Goal: Task Accomplishment & Management: Manage account settings

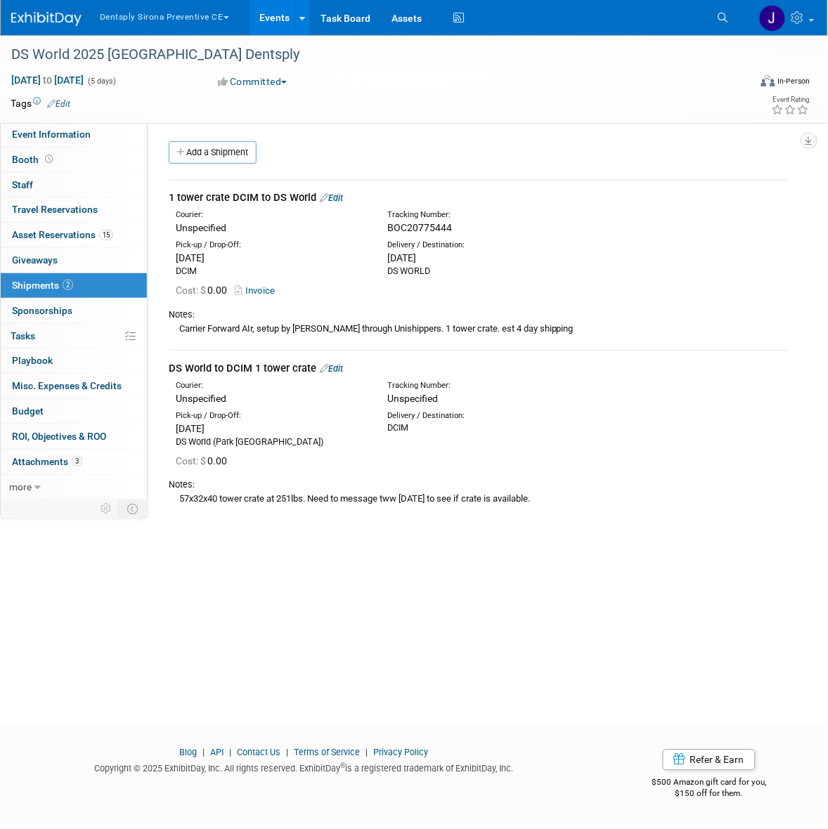
click at [271, 19] on link "Events" at bounding box center [274, 17] width 51 height 35
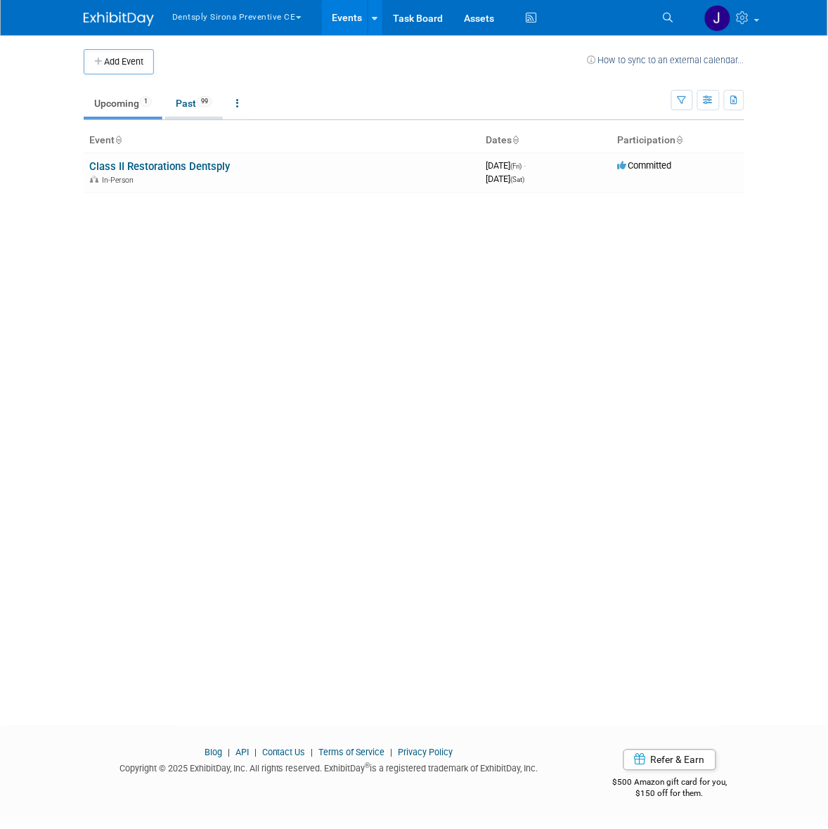
click at [195, 99] on link "Past 99" at bounding box center [194, 103] width 58 height 27
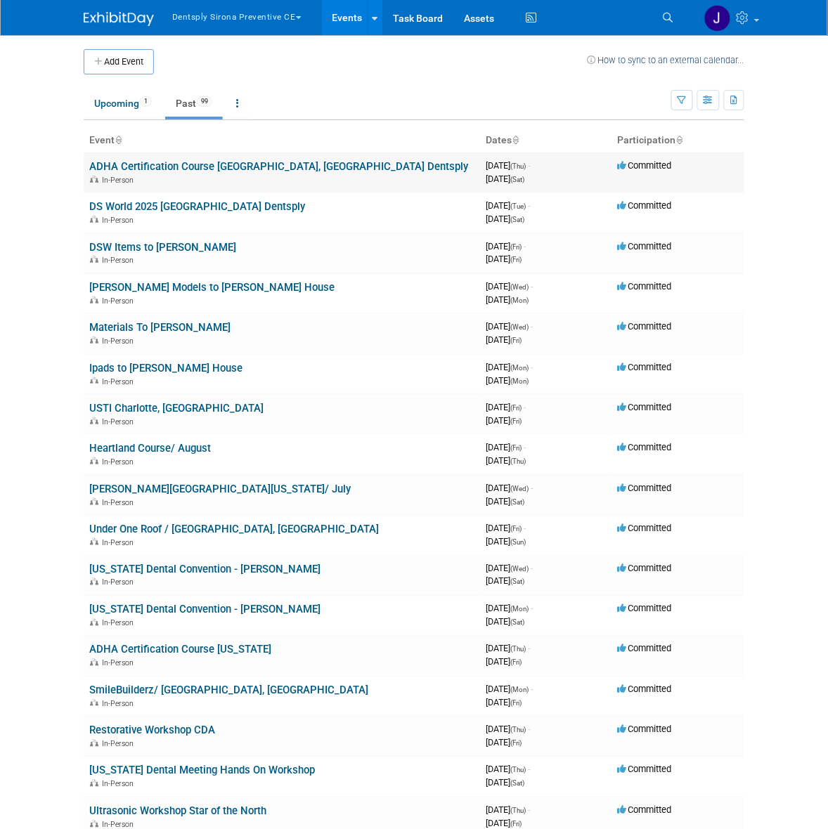
click at [191, 164] on link "ADHA Certification Course [GEOGRAPHIC_DATA], [GEOGRAPHIC_DATA] Dentsply" at bounding box center [278, 166] width 379 height 13
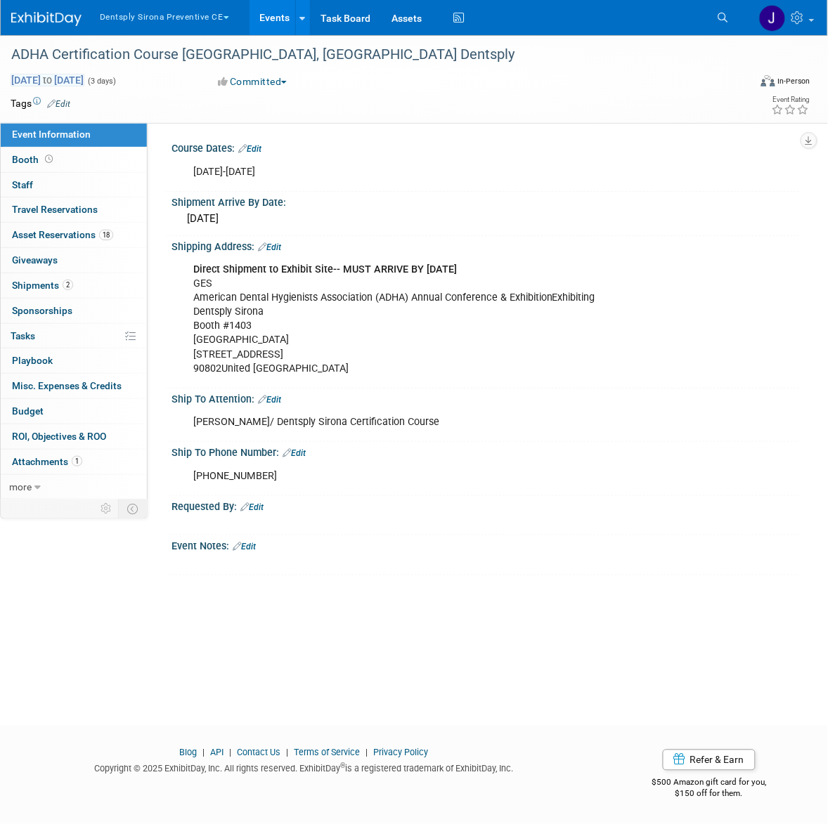
click at [84, 78] on span "Sep 25, 2025 to Sep 27, 2025" at bounding box center [48, 80] width 74 height 13
select select "8"
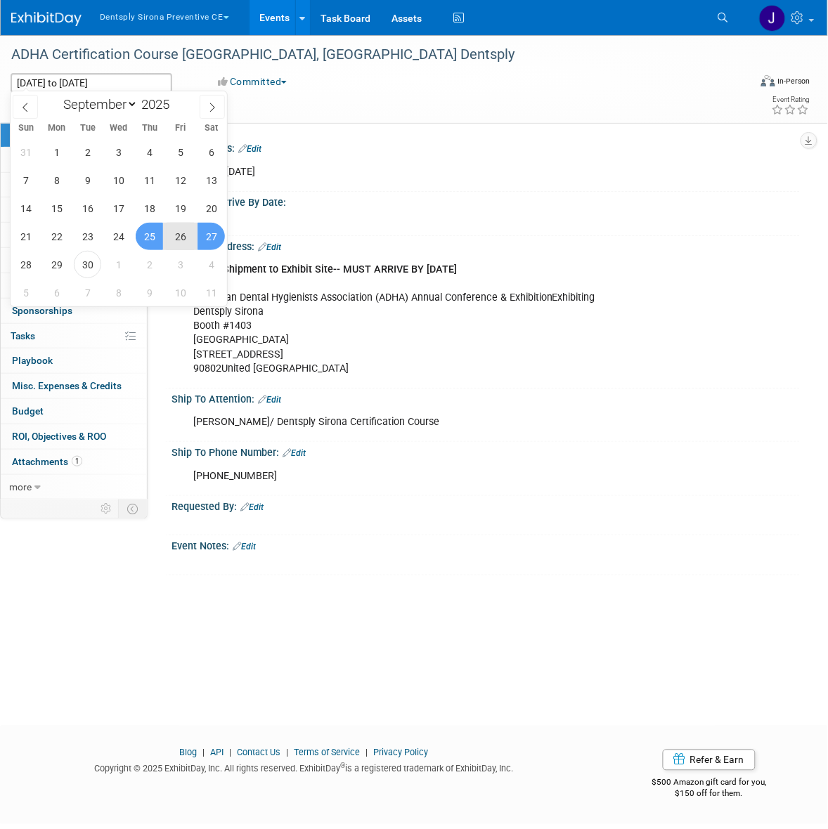
click at [151, 233] on span "25" at bounding box center [149, 236] width 27 height 27
click at [149, 264] on span "2" at bounding box center [149, 264] width 27 height 27
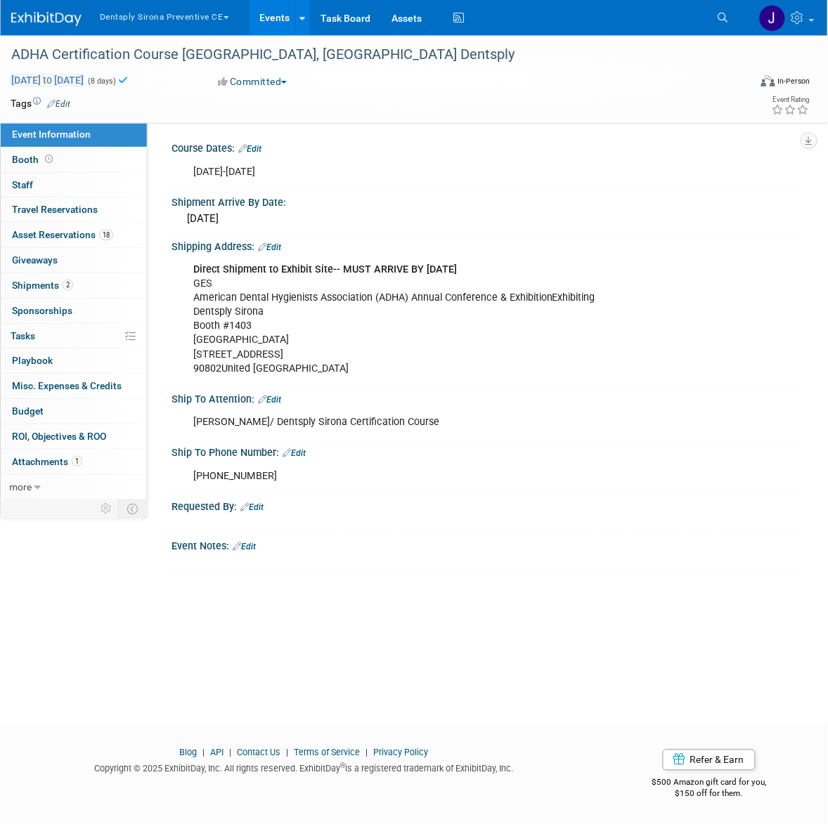
click at [84, 79] on span "Sep 25, 2025 to Oct 2, 2025" at bounding box center [48, 80] width 74 height 13
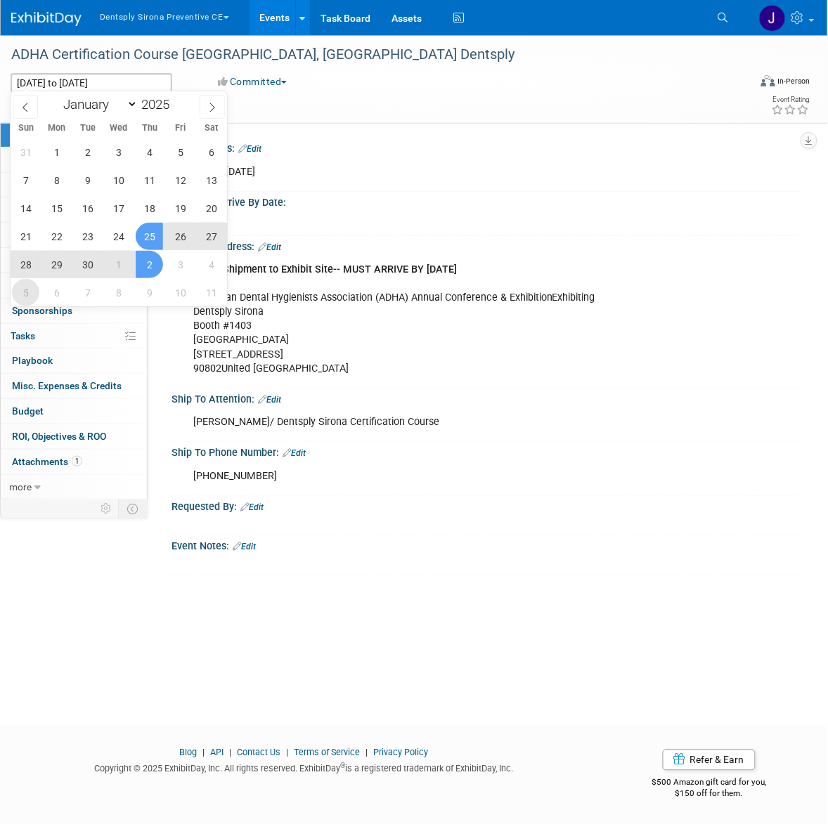
click at [34, 289] on span "5" at bounding box center [25, 292] width 27 height 27
type input "Oct 5, 2025"
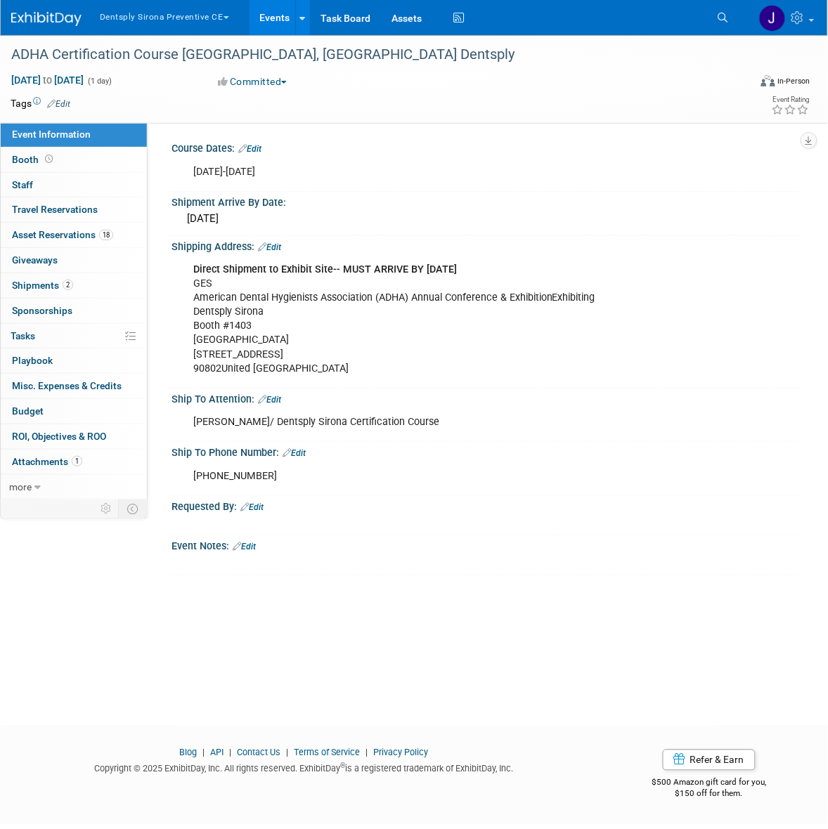
click at [316, 100] on td at bounding box center [367, 103] width 595 height 14
click at [46, 81] on span "Oct 5, 2025 to Oct 5, 2025" at bounding box center [48, 80] width 74 height 13
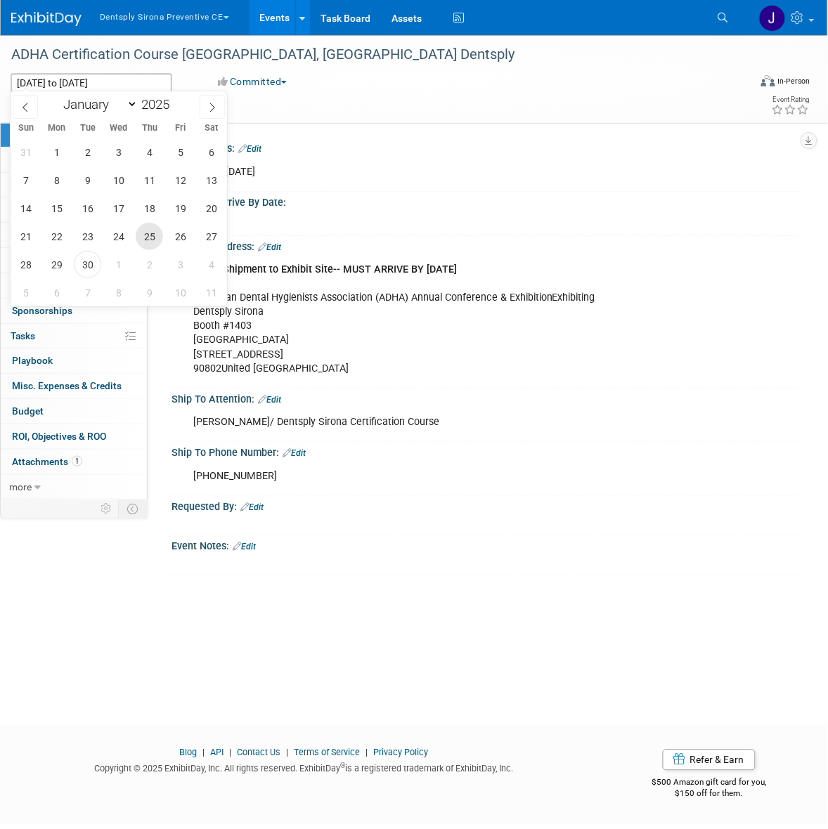
click at [155, 239] on span "25" at bounding box center [149, 236] width 27 height 27
type input "Sep 25, 2025"
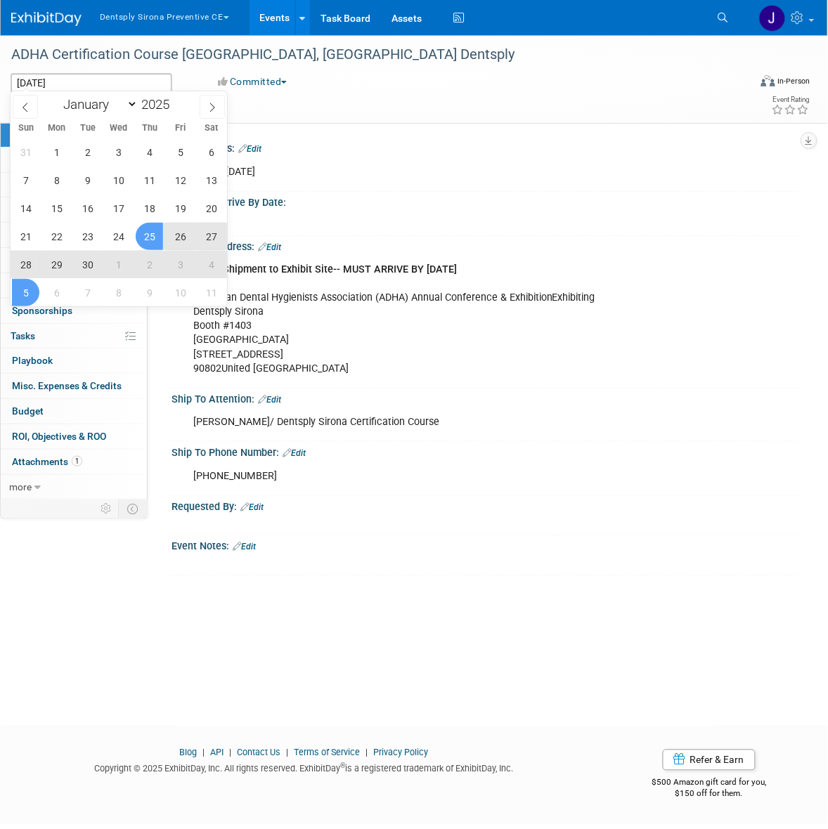
click at [30, 286] on span "5" at bounding box center [25, 292] width 27 height 27
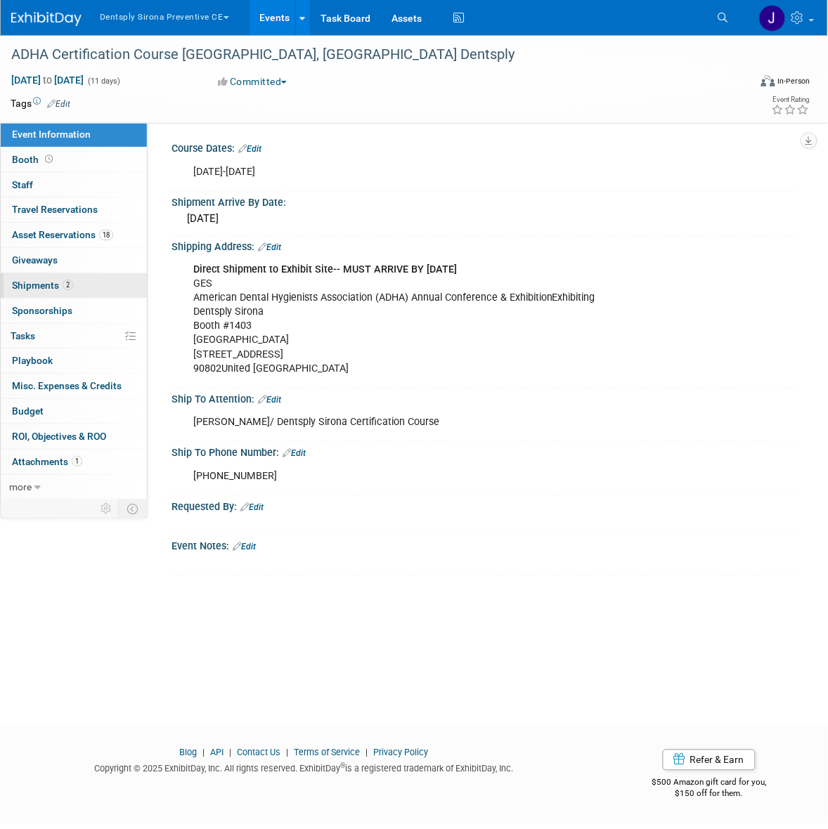
click at [84, 283] on link "2 Shipments 2" at bounding box center [74, 285] width 146 height 25
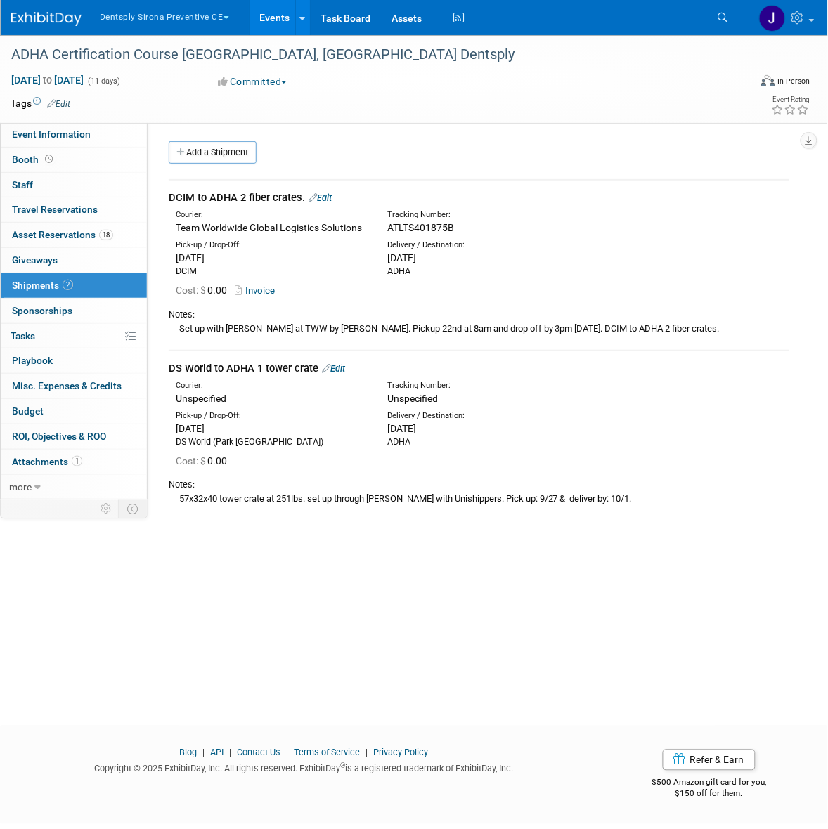
click at [341, 365] on link "Edit" at bounding box center [333, 368] width 23 height 11
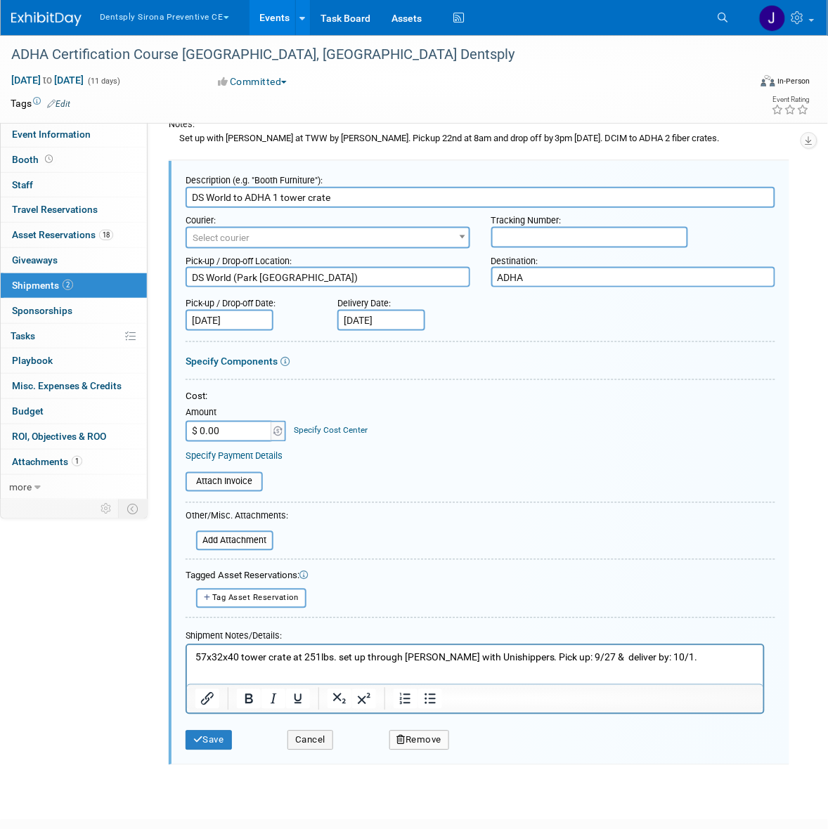
click at [429, 733] on button "Remove" at bounding box center [419, 741] width 60 height 20
drag, startPoint x: 336, startPoint y: 657, endPoint x: 195, endPoint y: 650, distance: 141.4
click at [195, 651] on p "57x32x40 tower crate at 251lbs. set up through Abby Pinkman with Unishippers. P…" at bounding box center [475, 658] width 560 height 14
copy p "57x32x40 tower crate at 251lbs."
click at [493, 753] on link "Yes" at bounding box center [497, 751] width 41 height 22
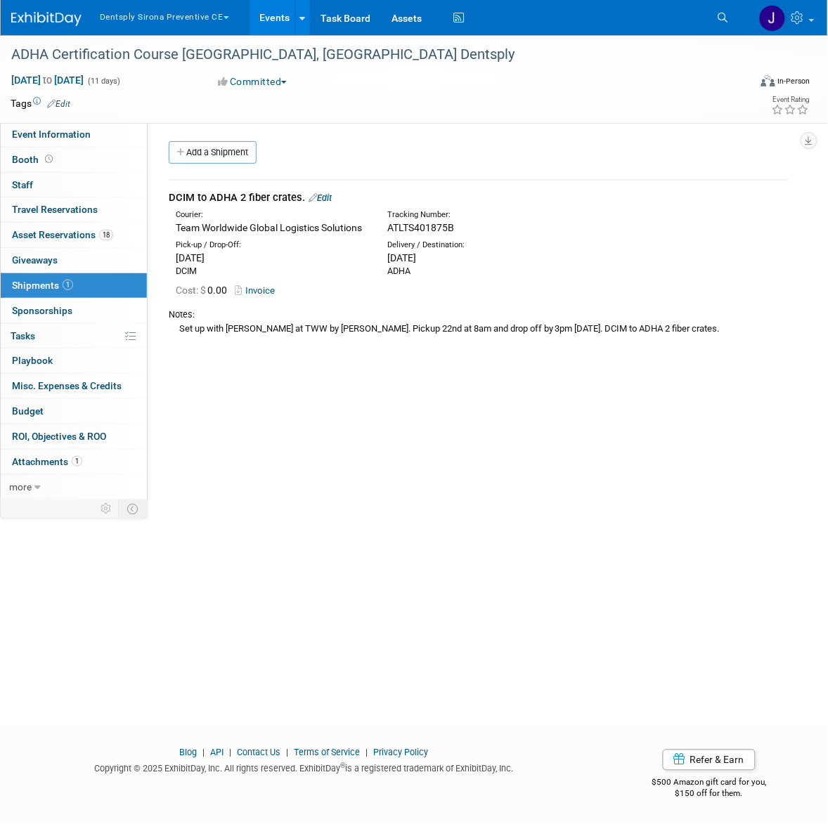
click at [202, 11] on button "Dentsply Sirona Preventive CE" at bounding box center [172, 14] width 148 height 29
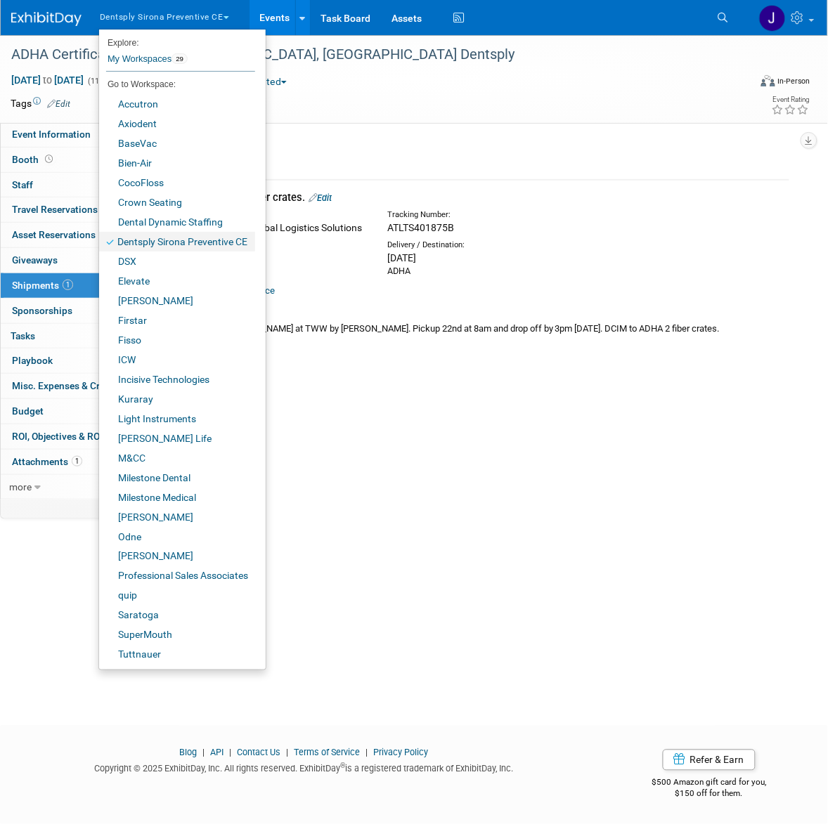
click at [201, 232] on link "Dentsply Sirona Preventive CE" at bounding box center [177, 242] width 156 height 20
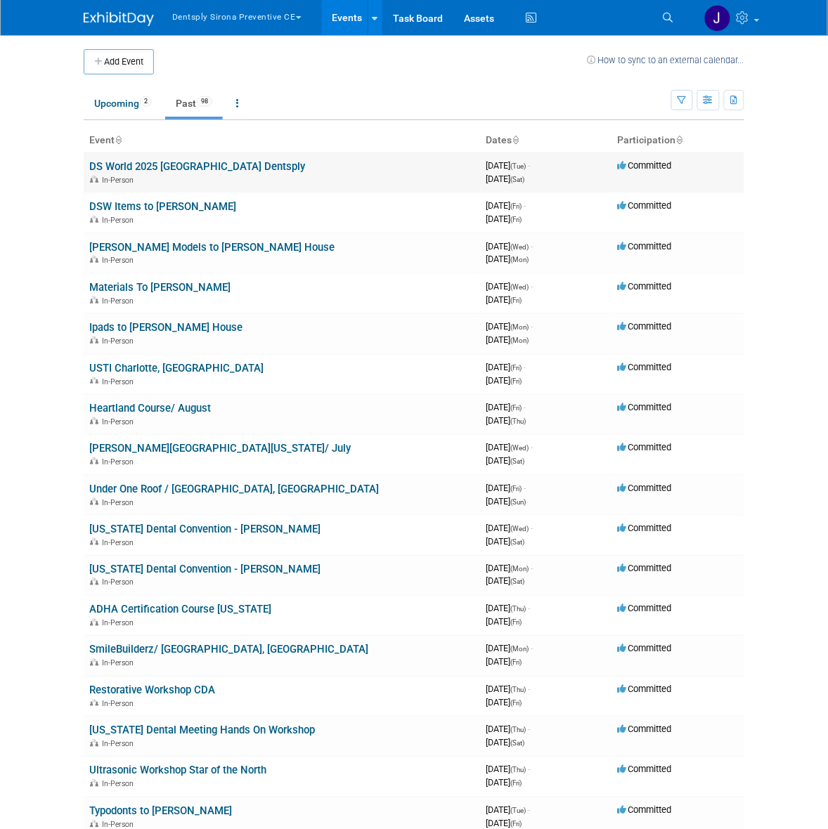
click at [176, 166] on link "DS World 2025 [GEOGRAPHIC_DATA] Dentsply" at bounding box center [197, 166] width 216 height 13
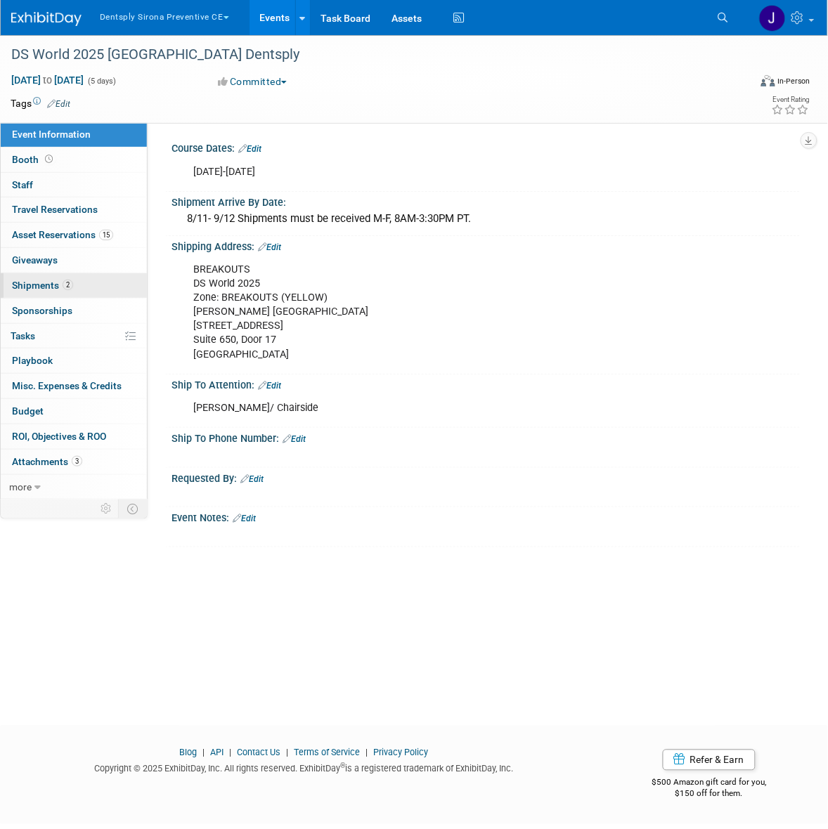
click at [113, 290] on link "2 Shipments 2" at bounding box center [74, 285] width 146 height 25
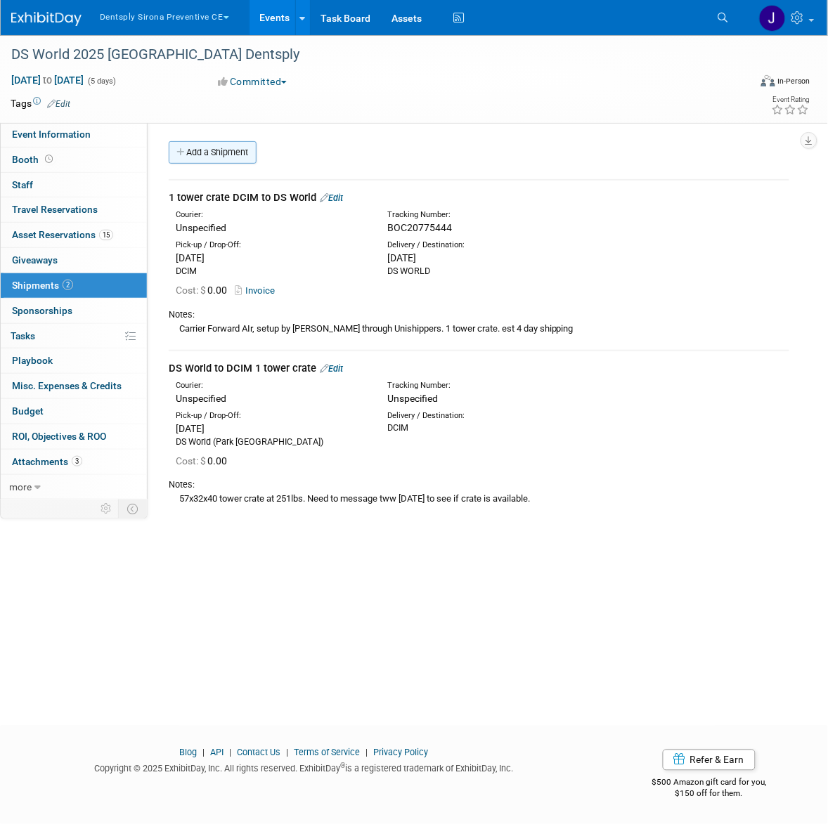
click at [230, 152] on link "Add a Shipment" at bounding box center [213, 152] width 88 height 22
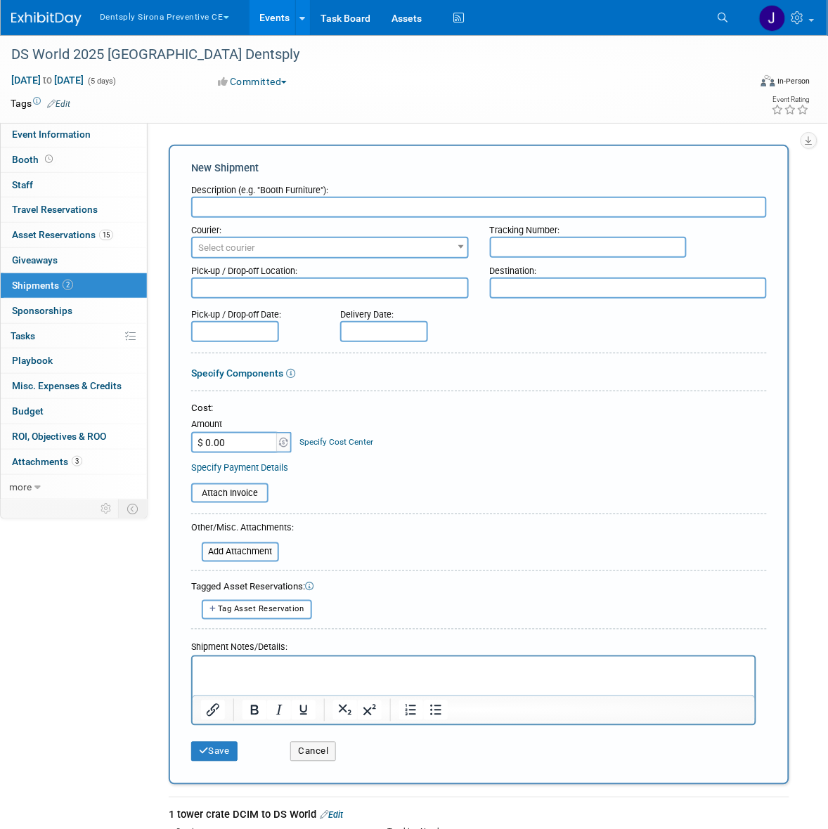
click at [290, 670] on html at bounding box center [473, 666] width 562 height 20
click at [304, 197] on div "Description (e.g. "Booth Furniture"):" at bounding box center [479, 198] width 576 height 40
click at [304, 197] on input "text" at bounding box center [479, 207] width 576 height 21
type input "1 tower crate, DS World to DCIM"
click at [339, 251] on span "Select courier" at bounding box center [330, 248] width 275 height 20
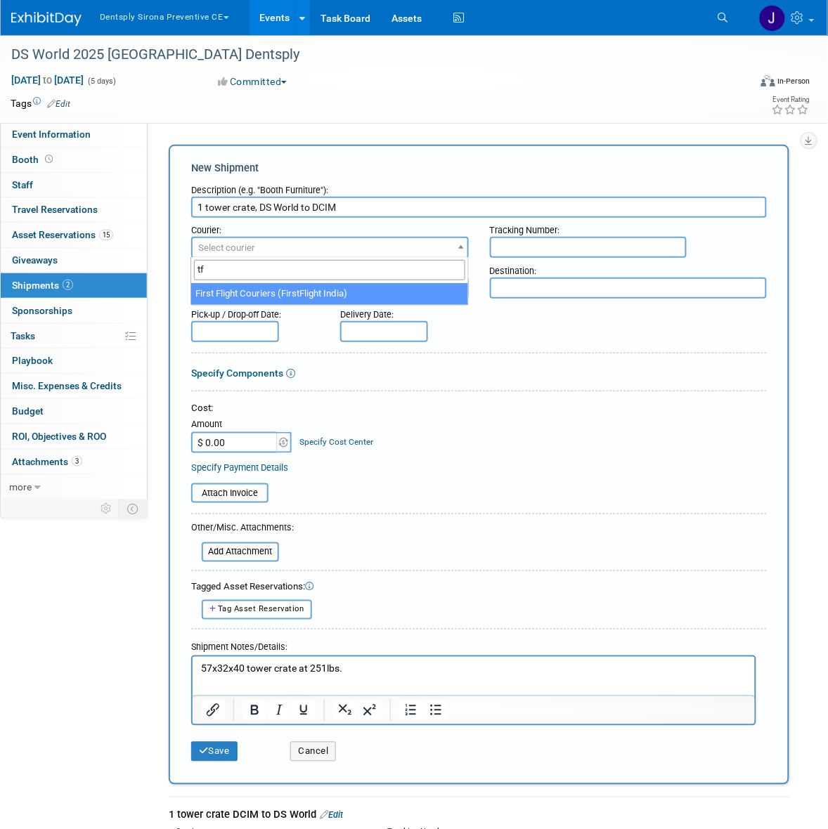
type input "tf"
click at [447, 213] on input "1 tower crate, DS World to DCIM" at bounding box center [479, 207] width 576 height 21
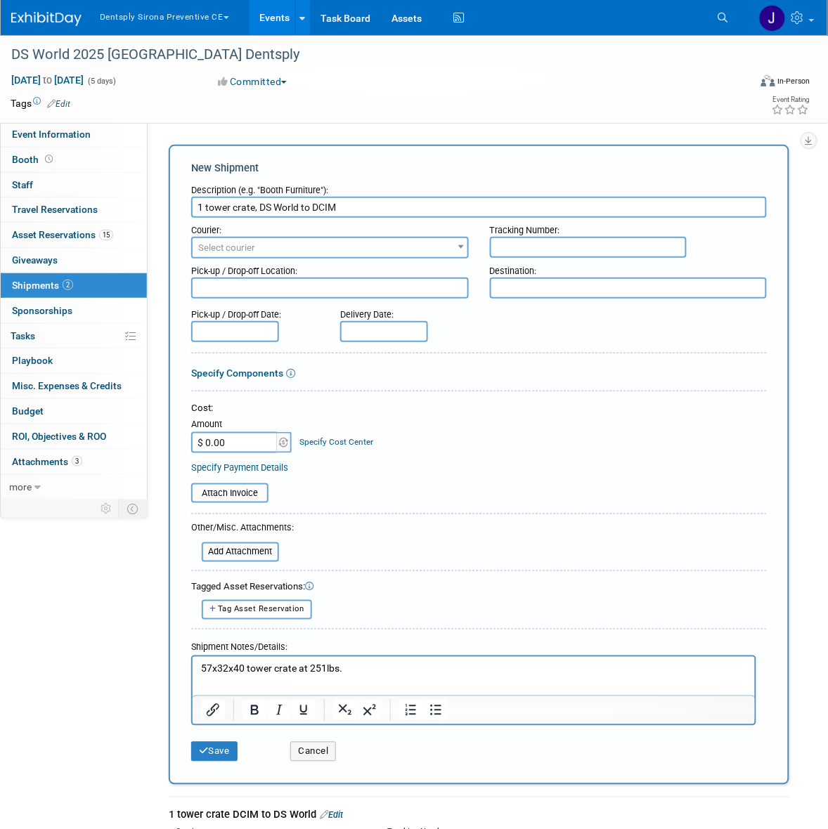
click at [200, 670] on p "57x32x40 tower crate at 251lbs." at bounding box center [473, 669] width 546 height 14
click at [320, 668] on p "Set up through Unishippers by Justin.57x32x40 tower crate at 251lbs." at bounding box center [473, 669] width 546 height 14
click at [436, 670] on p "Set up through Unishippers through TFORCE by Justin.57x32x40 tower crate at 251…" at bounding box center [473, 669] width 546 height 14
click at [222, 748] on button "Save" at bounding box center [214, 752] width 46 height 20
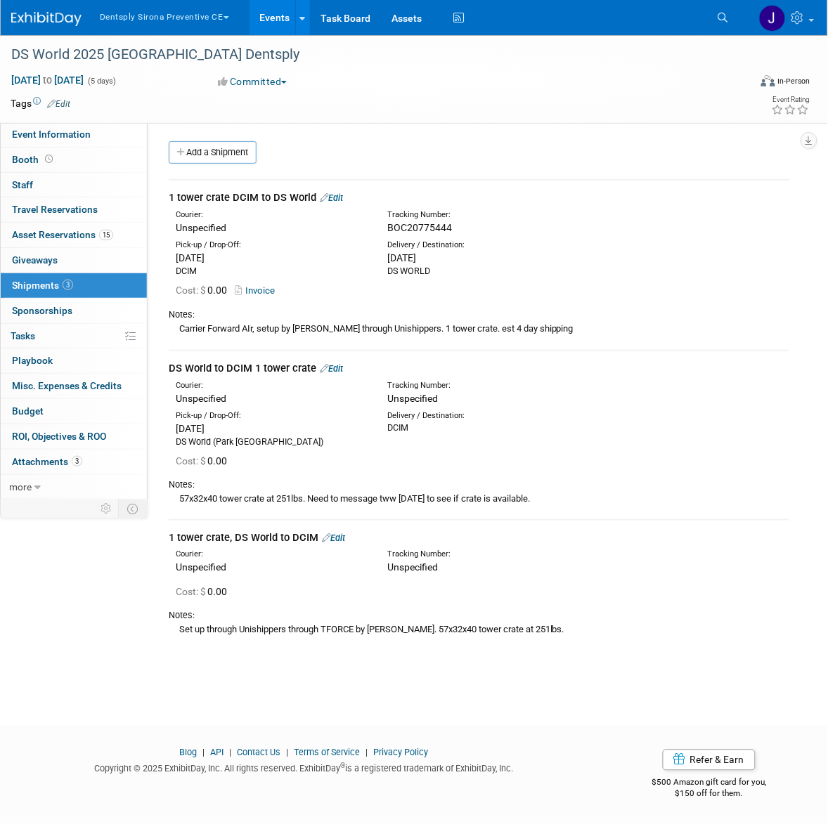
click at [222, 748] on link "API" at bounding box center [216, 753] width 13 height 11
click at [332, 538] on link "Edit" at bounding box center [333, 538] width 23 height 11
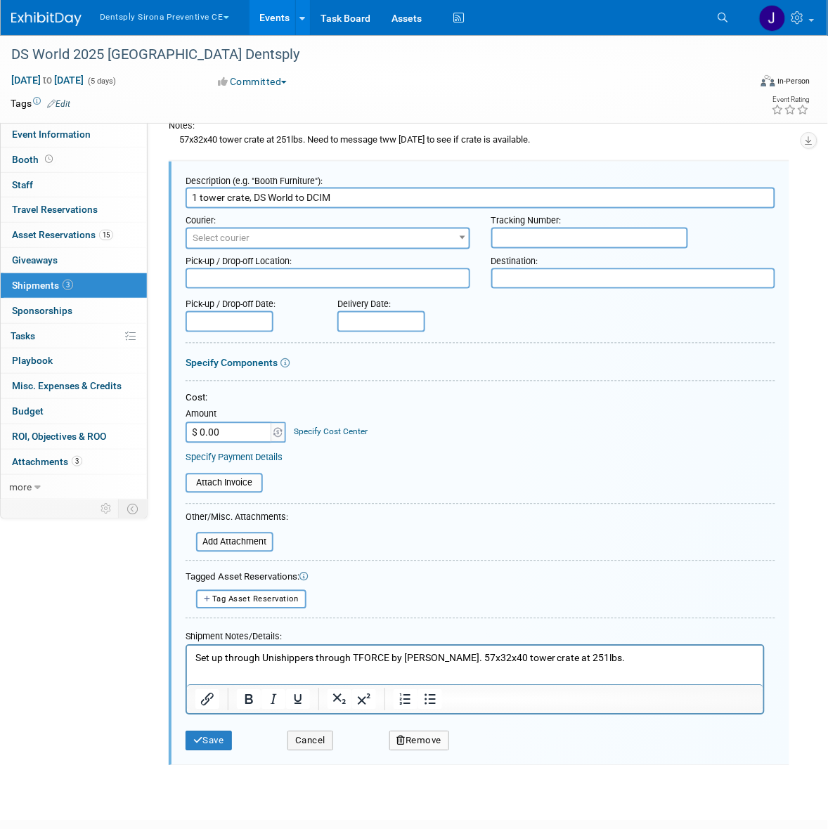
click at [422, 732] on button "Remove" at bounding box center [419, 742] width 60 height 20
click at [481, 742] on link "Yes" at bounding box center [497, 752] width 41 height 22
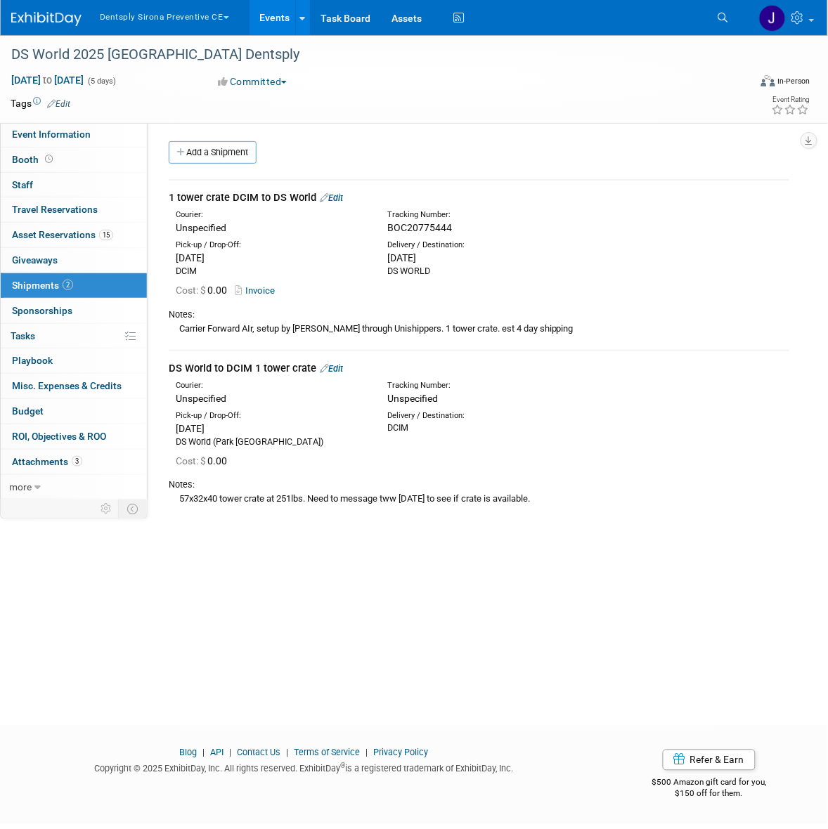
click at [331, 361] on div "DS World to DCIM 1 tower crate Edit" at bounding box center [479, 368] width 621 height 15
click at [332, 363] on link "Edit" at bounding box center [331, 368] width 23 height 11
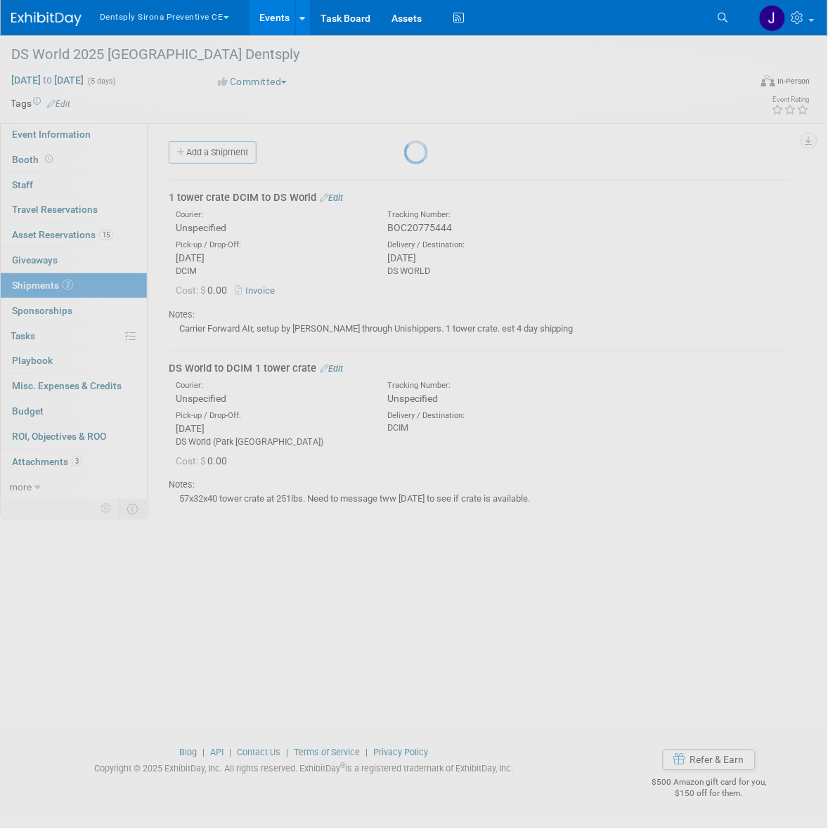
select select "8"
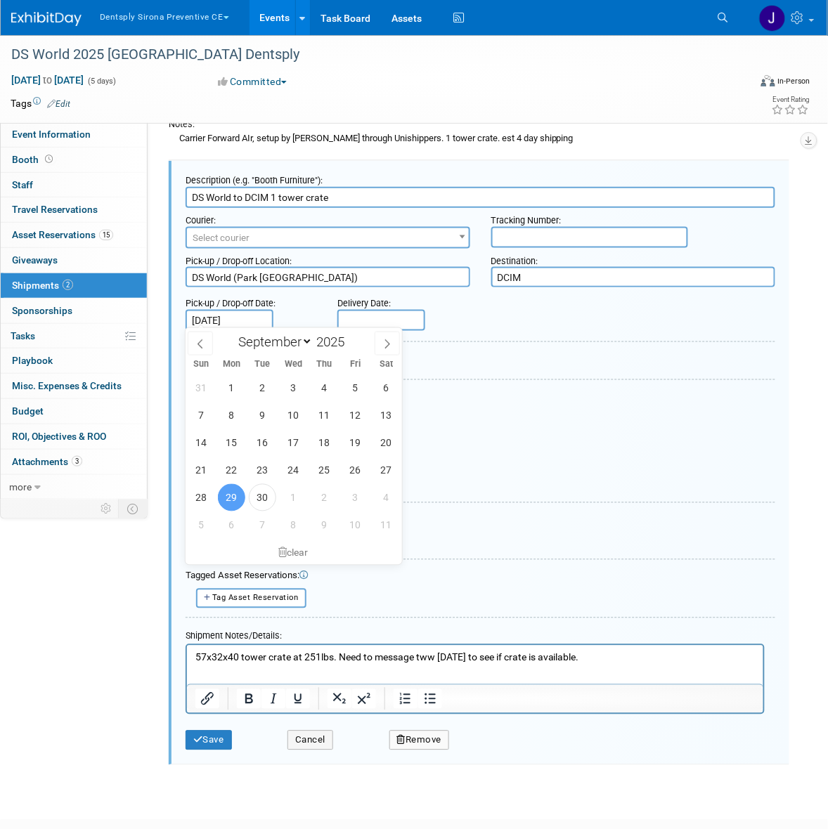
click at [233, 313] on input "Sep 29, 2025" at bounding box center [230, 320] width 88 height 21
click at [328, 499] on span "2" at bounding box center [324, 497] width 27 height 27
type input "Oct 2, 2025"
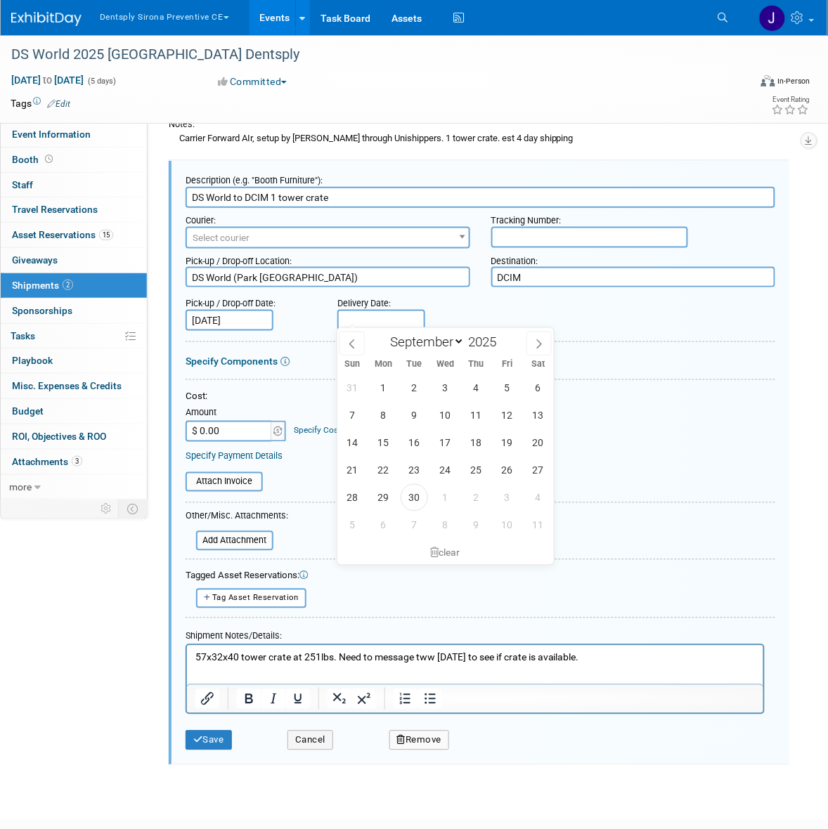
click at [371, 311] on input "text" at bounding box center [381, 320] width 88 height 21
click at [469, 524] on span "9" at bounding box center [475, 525] width 27 height 27
type input "Oct 9, 2025"
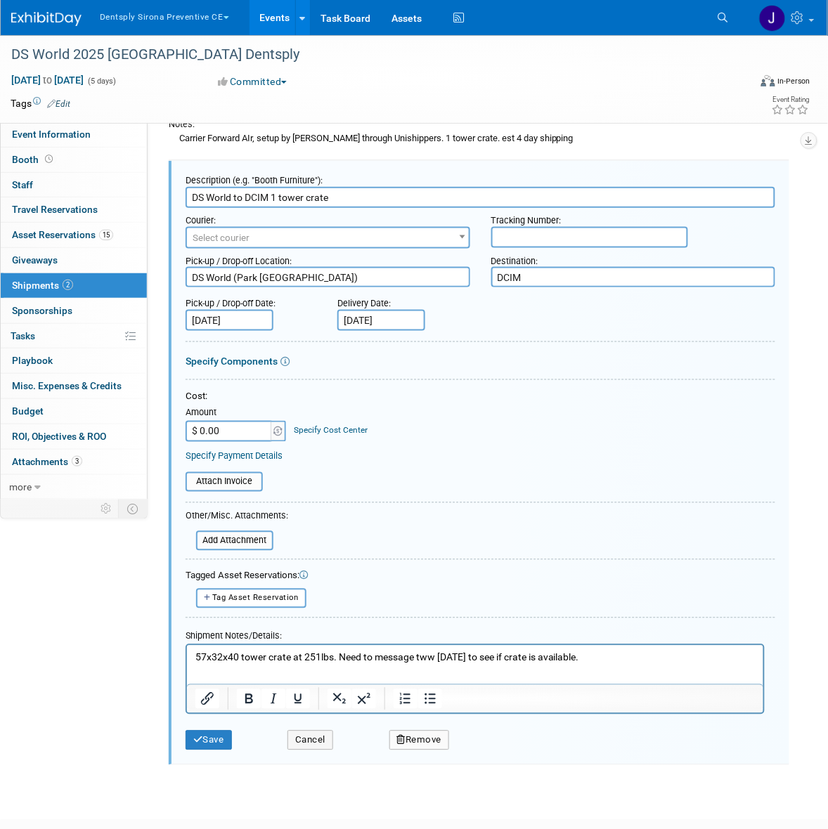
click at [195, 659] on p "57x32x40 tower crate at 251lbs. Need to message tww monday to see if crate is a…" at bounding box center [475, 658] width 560 height 14
drag, startPoint x: 507, startPoint y: 652, endPoint x: 524, endPoint y: 685, distance: 36.5
click at [524, 665] on html "Set up through TForce on Unishippers. 57x32x40 tower crate at 251lbs. Need to m…" at bounding box center [474, 655] width 576 height 20
click at [226, 738] on button "Save" at bounding box center [209, 741] width 46 height 20
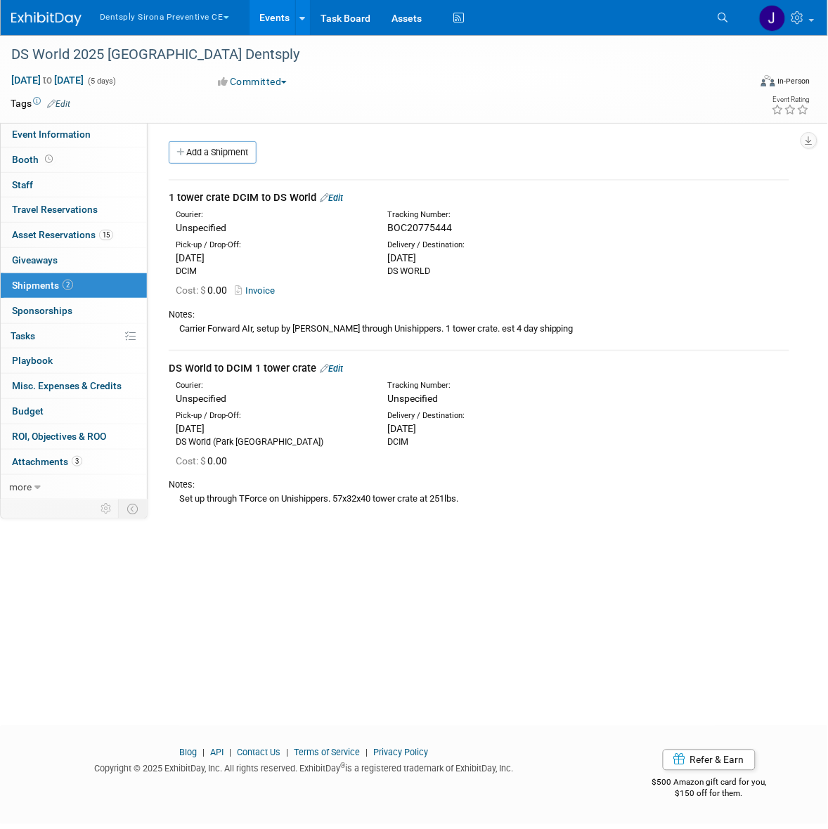
click at [335, 365] on link "Edit" at bounding box center [331, 368] width 23 height 11
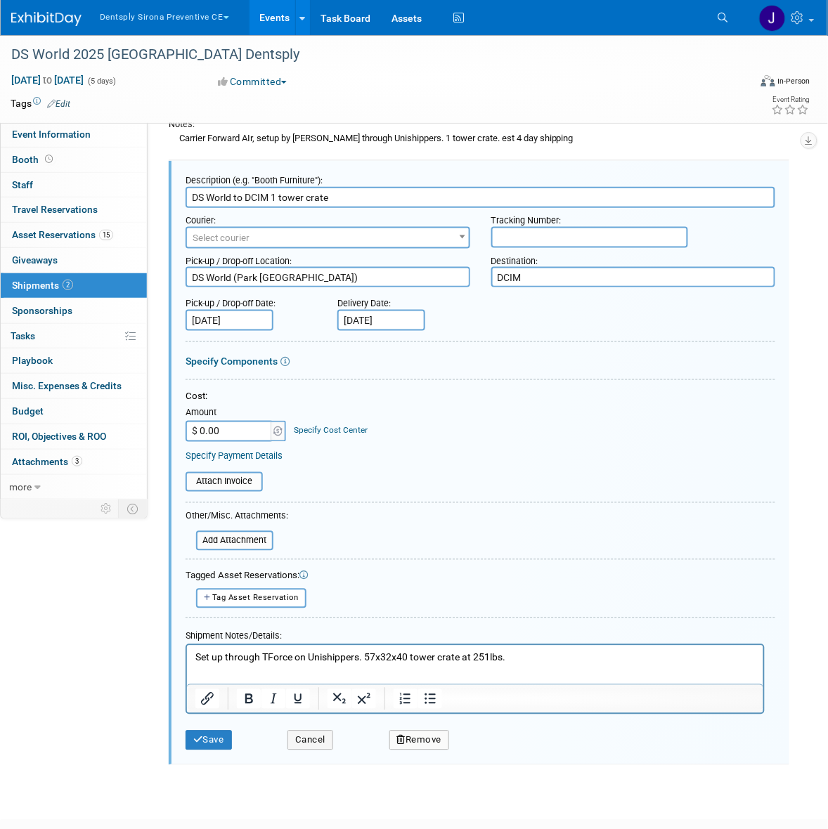
click at [529, 236] on input "text" at bounding box center [589, 237] width 197 height 21
paste input "BOC21807344"
type input "BOC21807344"
drag, startPoint x: 226, startPoint y: 297, endPoint x: 370, endPoint y: 439, distance: 203.3
click at [370, 439] on form "Description (e.g. "Booth Furniture"): DS World to DCIM 1 tower crate Courier: 0…" at bounding box center [481, 463] width 590 height 590
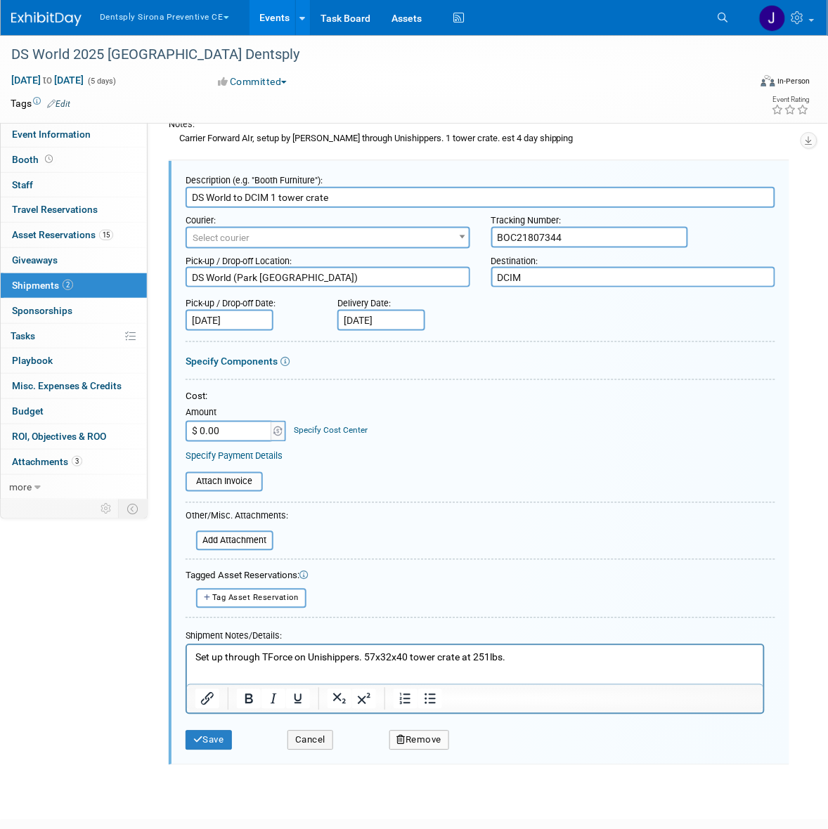
drag, startPoint x: 235, startPoint y: 275, endPoint x: 315, endPoint y: 272, distance: 79.5
click at [315, 272] on textarea "DS World (Park MGM Casino)" at bounding box center [328, 277] width 285 height 20
type textarea "DS World (Czarnowski)"
click at [207, 737] on button "Save" at bounding box center [209, 741] width 46 height 20
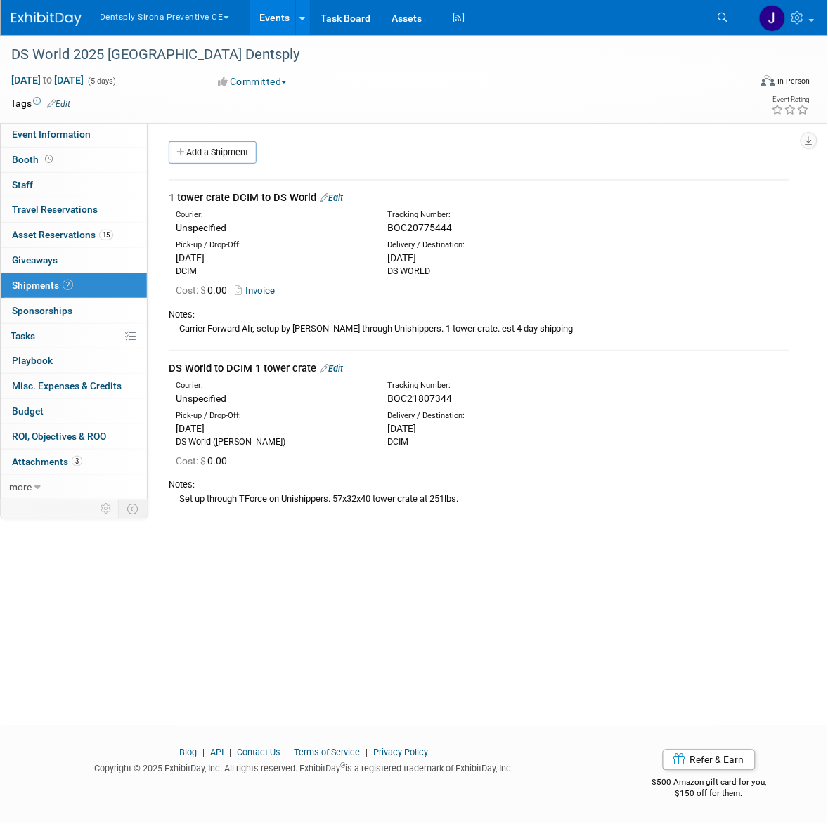
click at [336, 364] on link "Edit" at bounding box center [331, 368] width 23 height 11
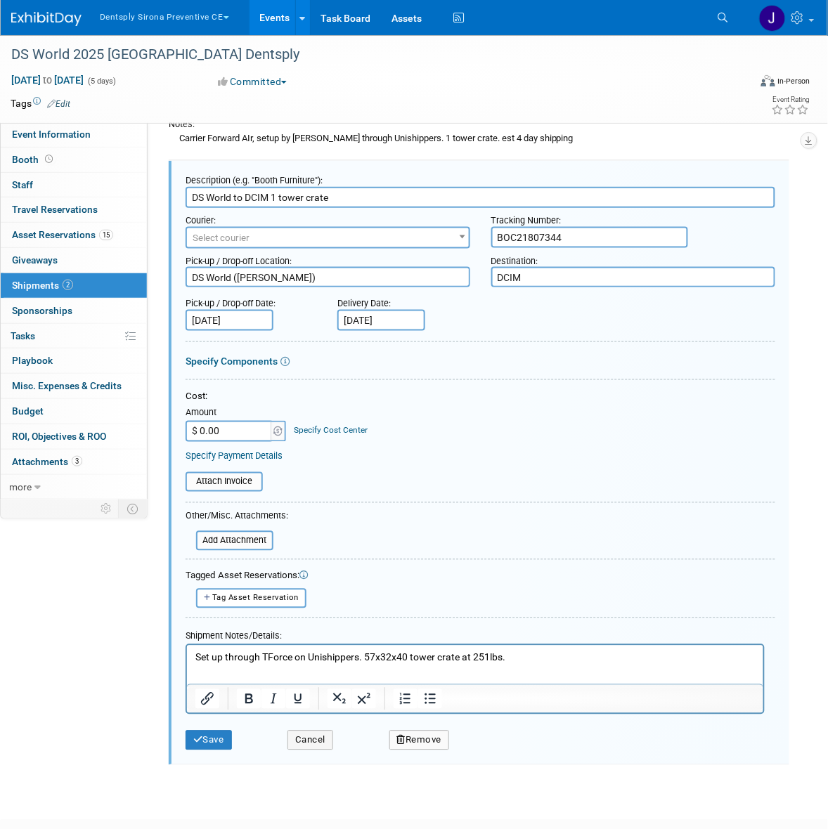
click at [363, 657] on p "Set up through TForce on Unishippers. 57x32x40 tower crate at 251lbs." at bounding box center [475, 658] width 560 height 14
click at [175, 735] on div "Save" at bounding box center [226, 736] width 102 height 29
click at [190, 743] on button "Save" at bounding box center [209, 741] width 46 height 20
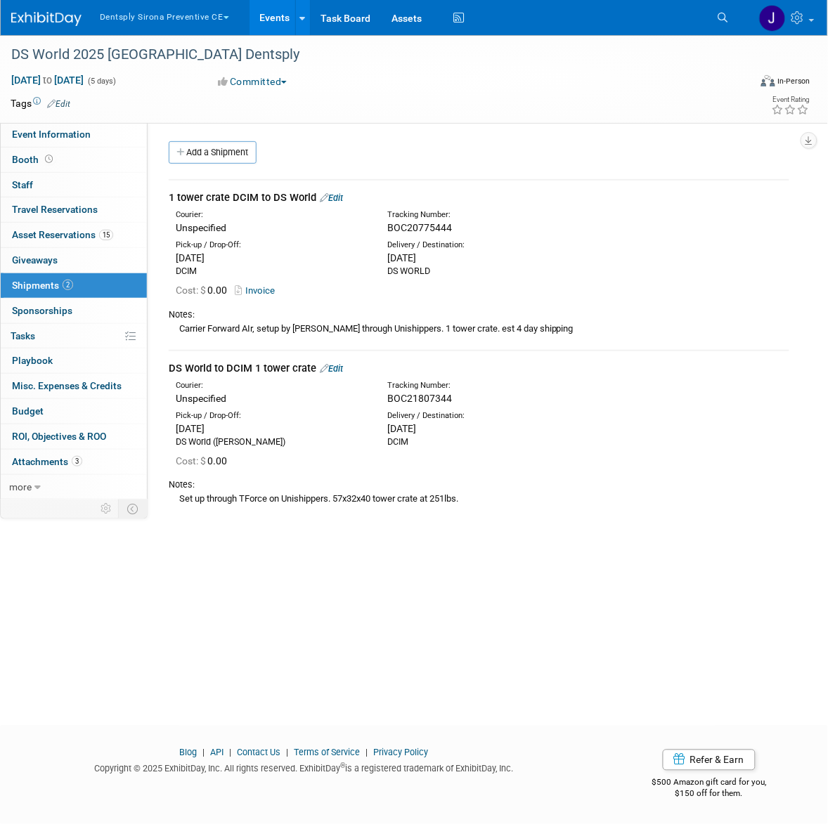
click at [342, 366] on link "Edit" at bounding box center [331, 368] width 23 height 11
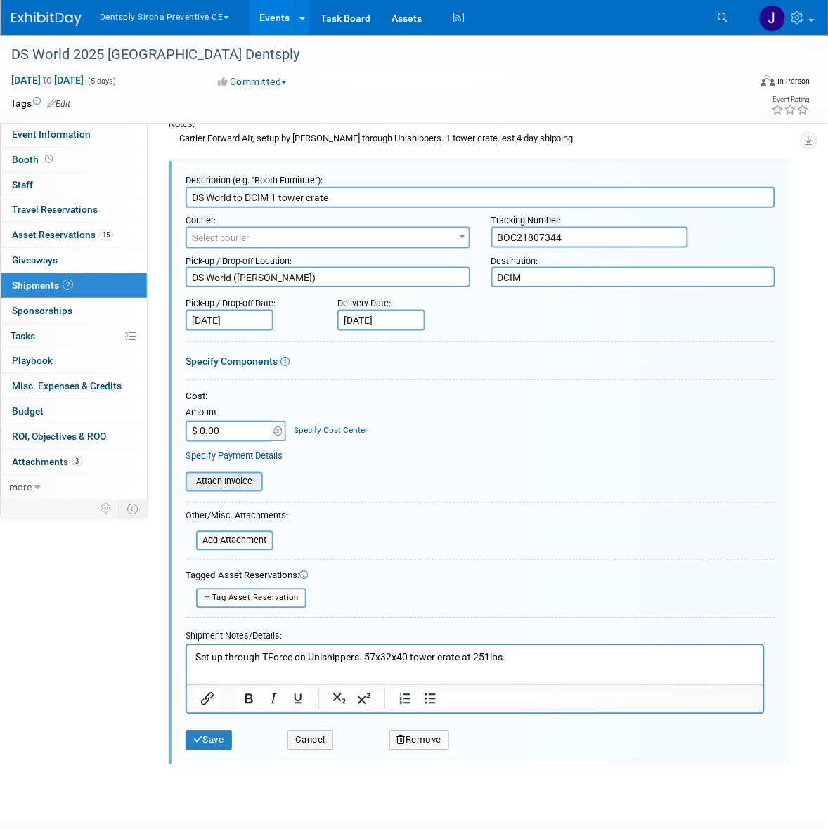
click at [212, 479] on input "file" at bounding box center [177, 482] width 167 height 17
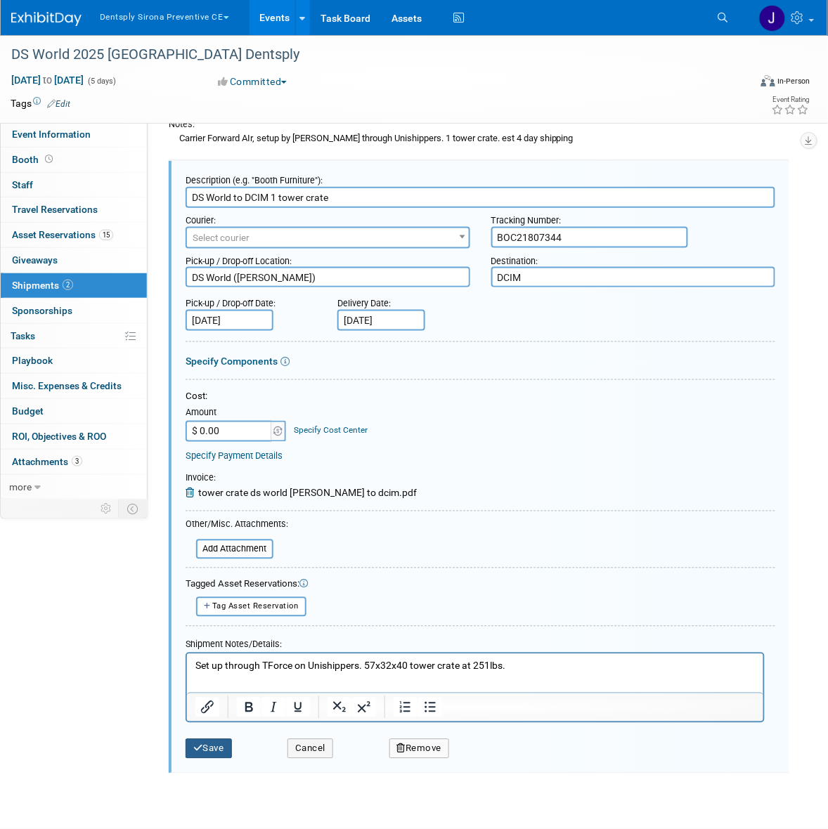
click at [207, 747] on button "Save" at bounding box center [209, 749] width 46 height 20
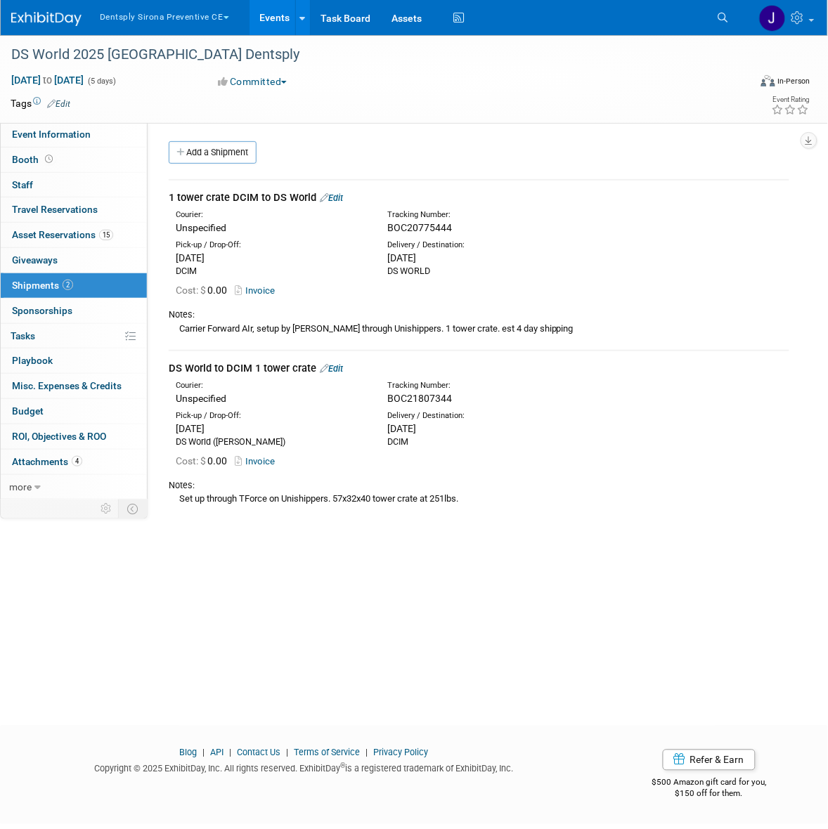
click at [339, 364] on link "Edit" at bounding box center [331, 368] width 23 height 11
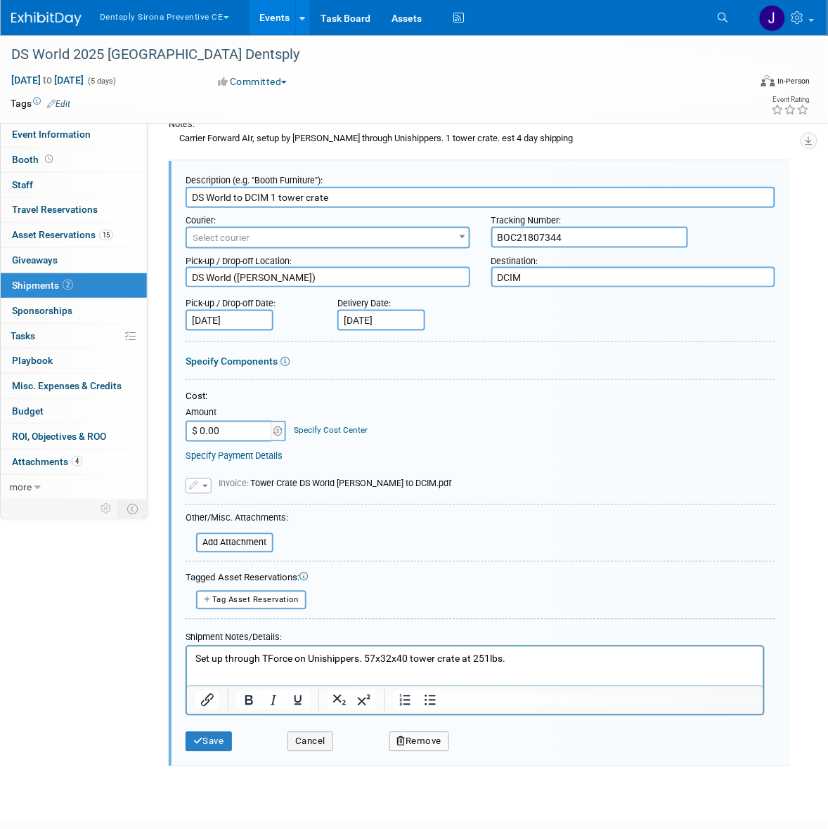
click at [552, 231] on input "BOC21807344" at bounding box center [589, 237] width 197 height 21
click at [581, 663] on p "Set up through TForce on Unishippers. 57x32x40 tower crate at 251lbs." at bounding box center [475, 659] width 560 height 14
click at [219, 743] on button "Save" at bounding box center [209, 742] width 46 height 20
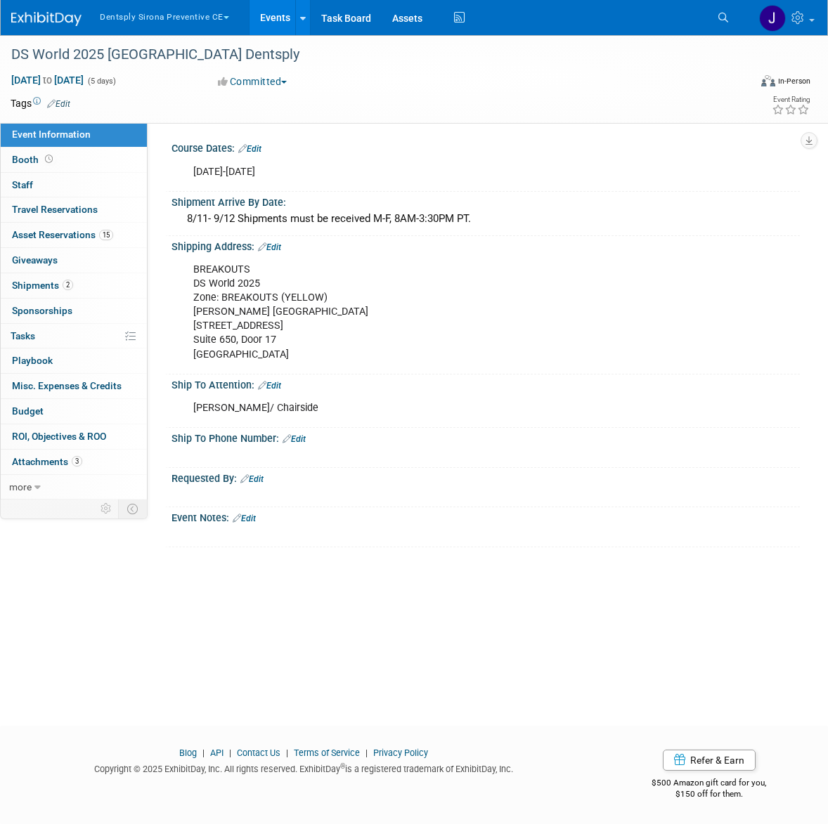
click at [197, 23] on button "Dentsply Sirona Preventive CE" at bounding box center [172, 14] width 148 height 29
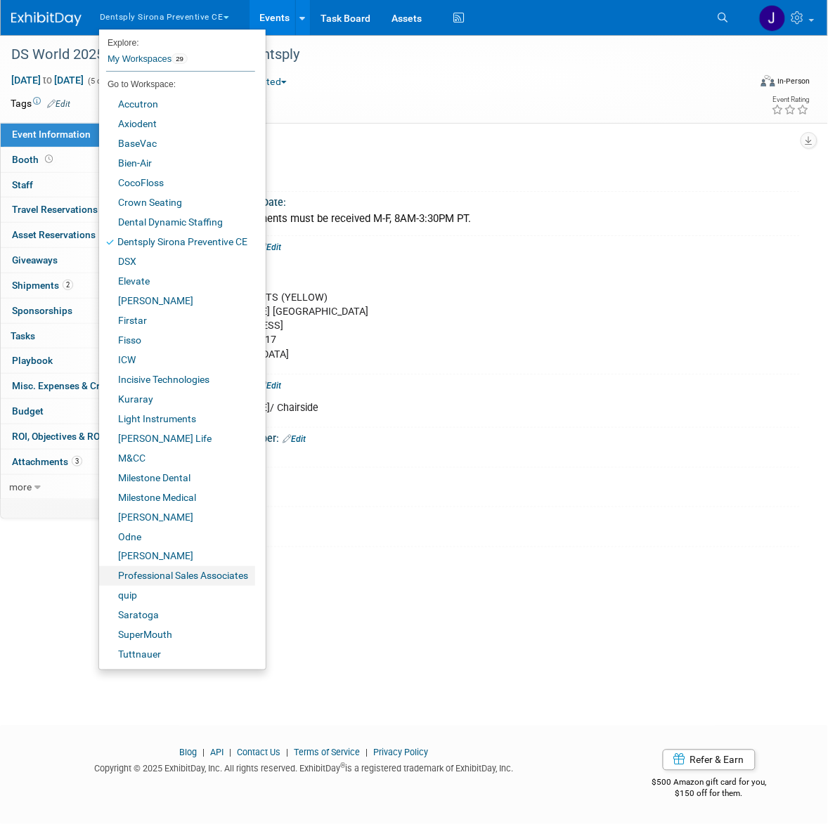
click at [218, 569] on link "Professional Sales Associates" at bounding box center [177, 576] width 156 height 20
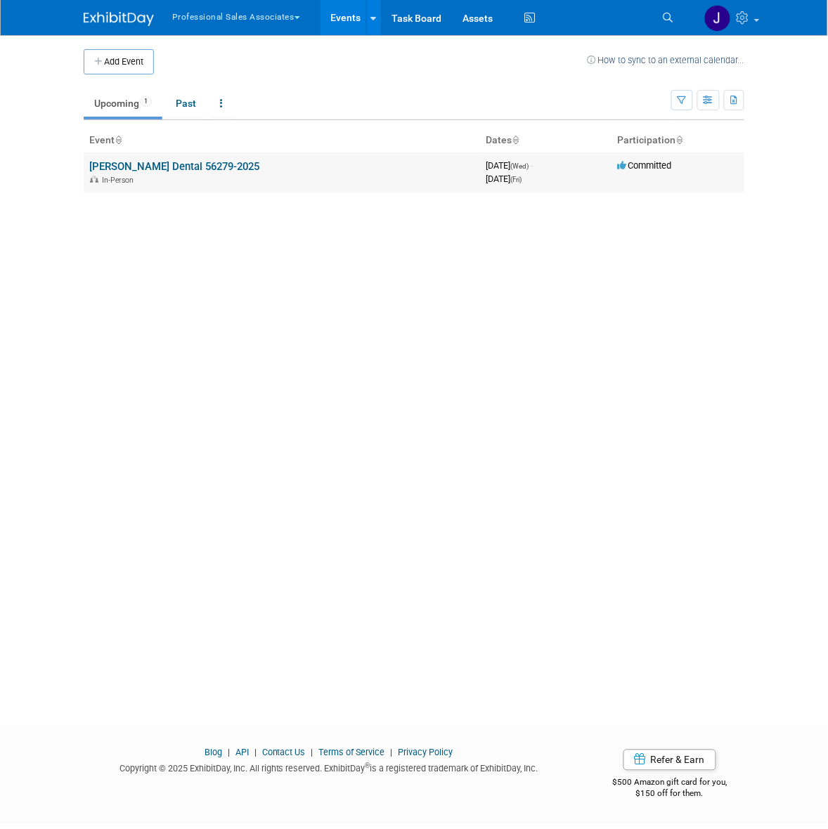
click at [160, 173] on link "[PERSON_NAME] Dental 56279-2025" at bounding box center [174, 166] width 170 height 13
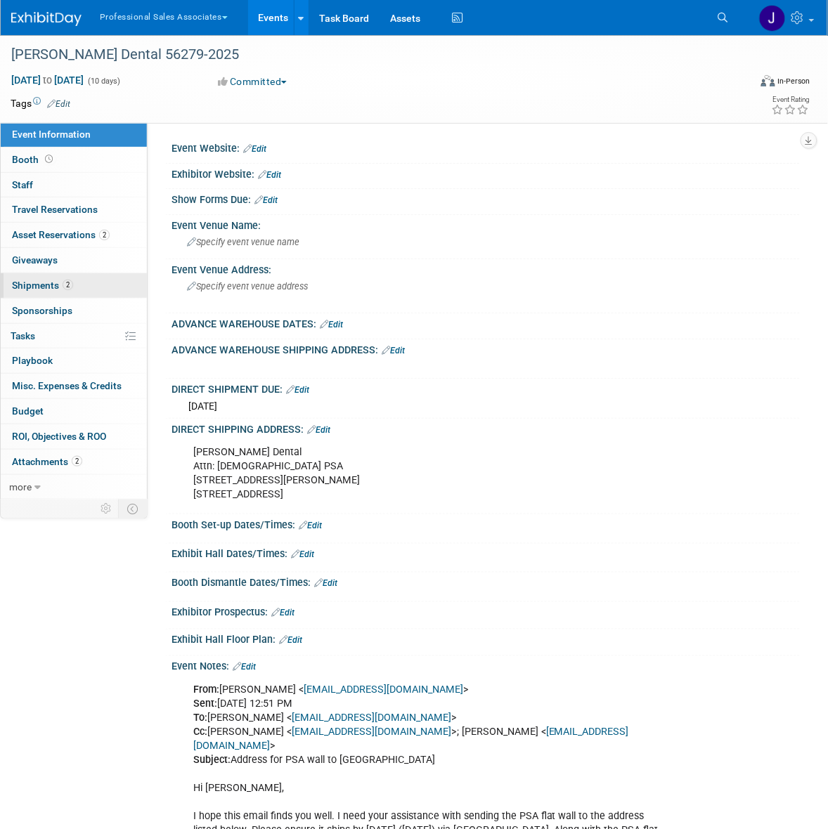
click at [82, 274] on link "2 Shipments 2" at bounding box center [74, 285] width 146 height 25
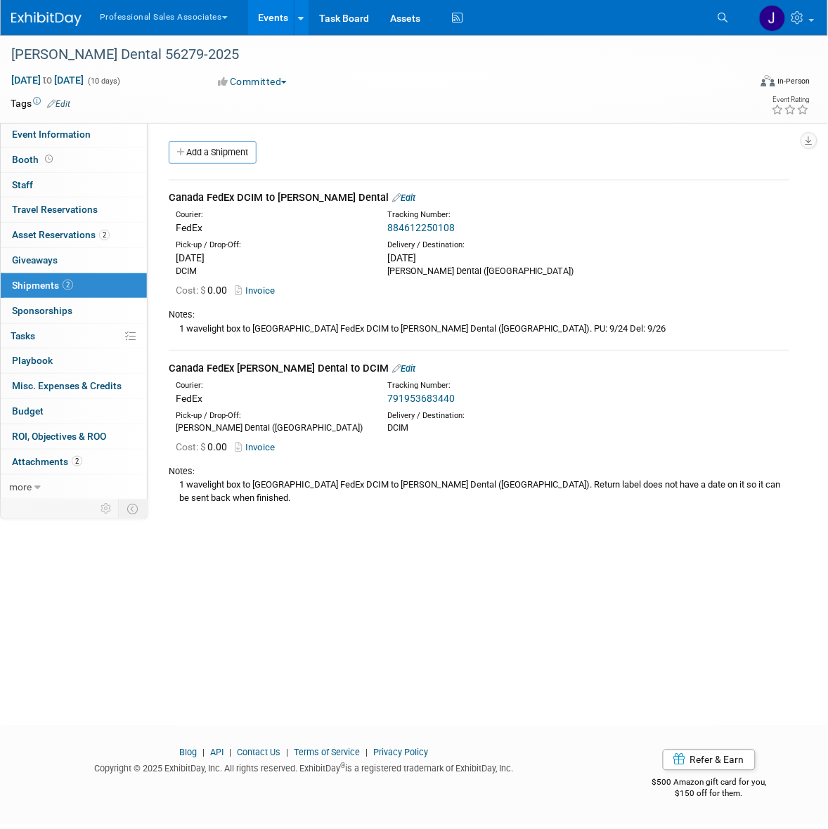
click at [392, 193] on link "Edit" at bounding box center [403, 198] width 23 height 11
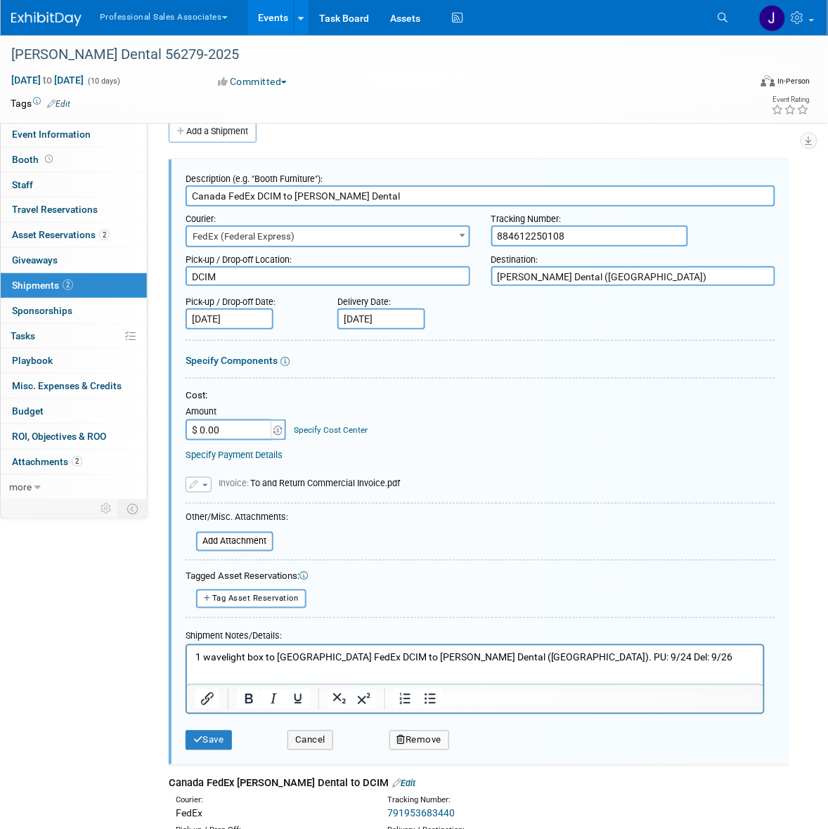
click at [392, 325] on body "Professional Sales Associates Explore: My Workspaces 29 Go to Workspace: Accutr…" at bounding box center [414, 393] width 828 height 829
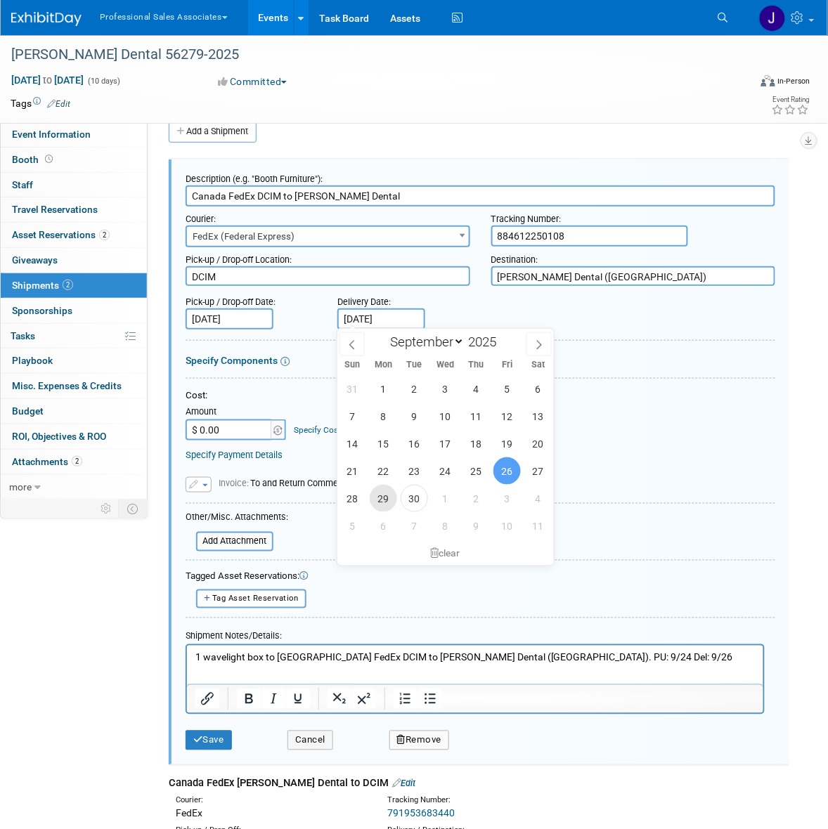
click at [390, 495] on span "29" at bounding box center [383, 498] width 27 height 27
type input "Sep 29, 2025"
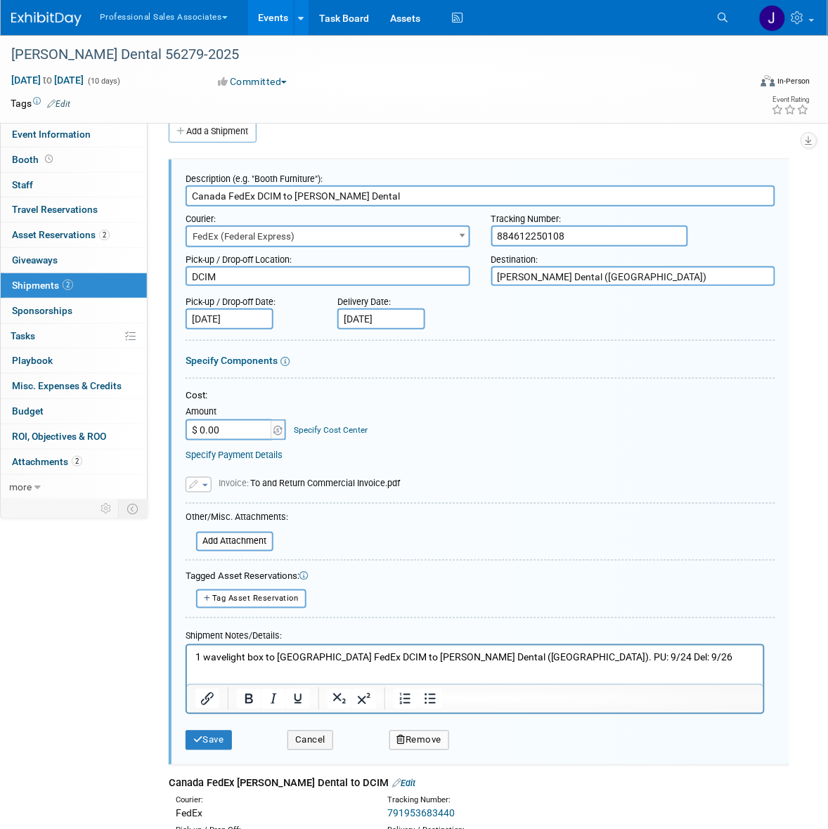
click at [571, 658] on p "1 wavelight box to Canada FedEx DCIM to Sinclair Dental (QUEBEC). PU: 9/24 Del:…" at bounding box center [475, 658] width 560 height 14
click at [212, 739] on button "Save" at bounding box center [209, 741] width 46 height 20
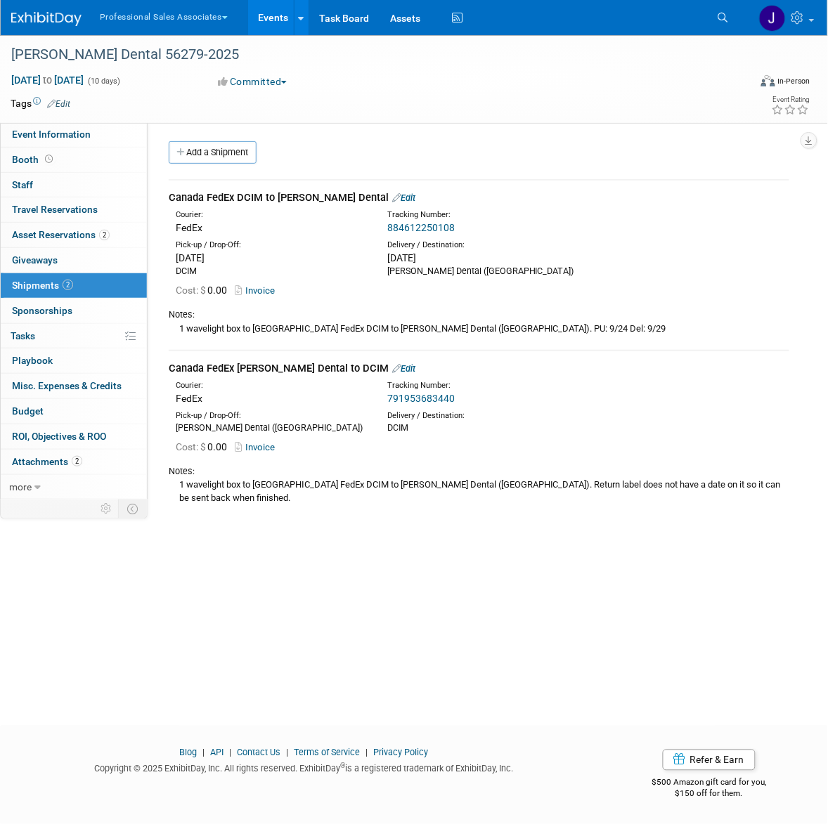
click at [306, 122] on div "Sinclair Dental 56279-2025 Sep 24, 2025 to Oct 3, 2025 (10 days) Sep 24, 2025 t…" at bounding box center [414, 79] width 828 height 88
